Goal: Task Accomplishment & Management: Use online tool/utility

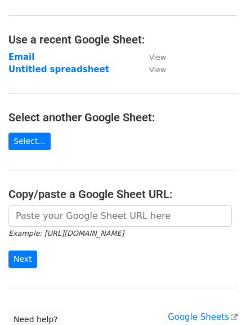
scroll to position [113, 0]
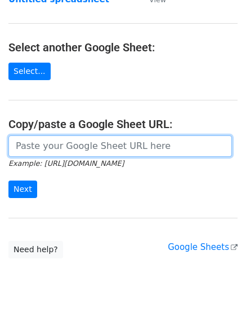
click at [111, 151] on input "url" at bounding box center [120, 145] width 224 height 21
paste input "https://docs.google.com/spreadsheets/d/1FOO4Yd9O39SfCiD-zttQPLPP1oiARlCf0t_Ly4R…"
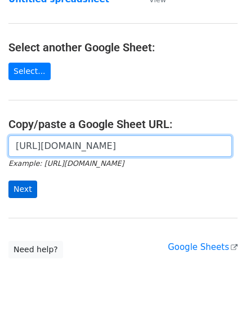
type input "https://docs.google.com/spreadsheets/d/1FOO4Yd9O39SfCiD-zttQPLPP1oiARlCf0t_Ly4R…"
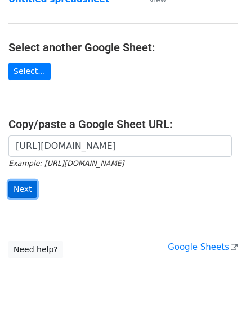
click at [25, 187] on input "Next" at bounding box center [22, 188] width 29 height 17
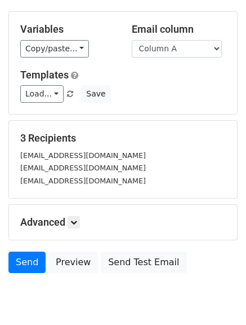
scroll to position [94, 0]
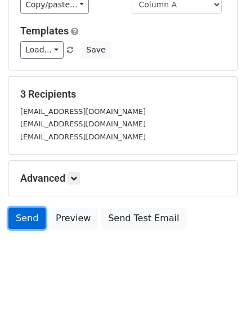
click at [29, 221] on link "Send" at bounding box center [26, 217] width 37 height 21
